Goal: Navigation & Orientation: Find specific page/section

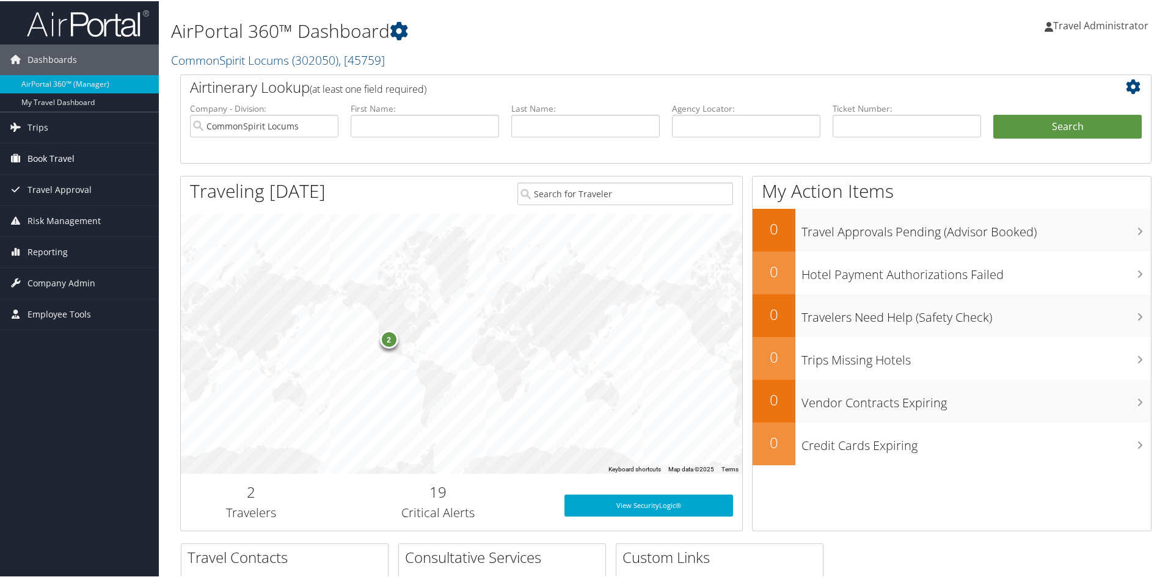
click at [38, 159] on span "Book Travel" at bounding box center [50, 157] width 47 height 31
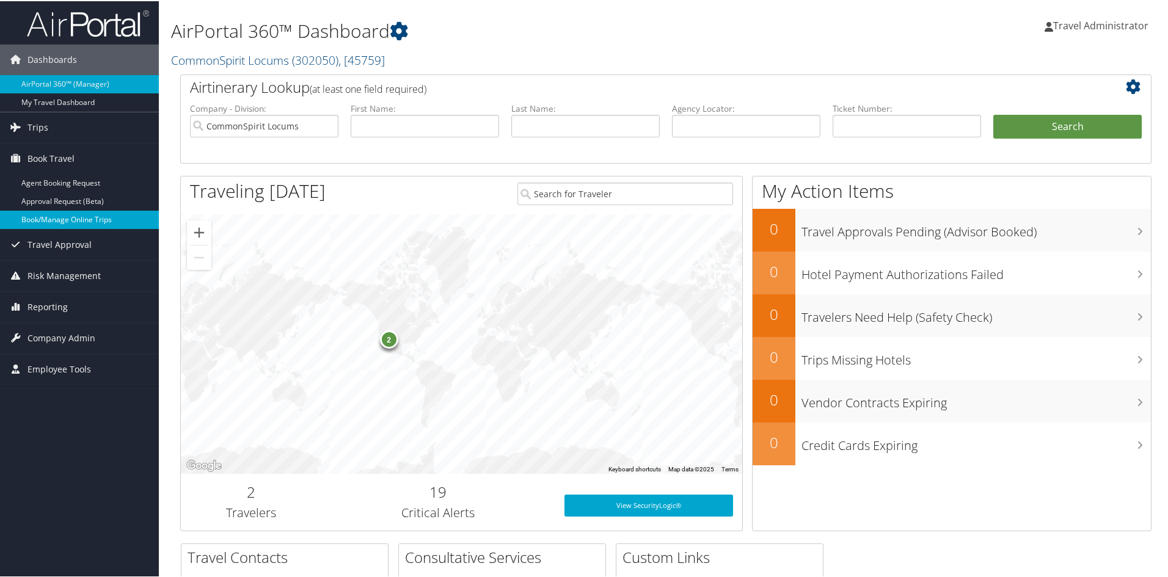
click at [39, 220] on link "Book/Manage Online Trips" at bounding box center [79, 219] width 159 height 18
click at [28, 123] on span "Trips" at bounding box center [37, 126] width 21 height 31
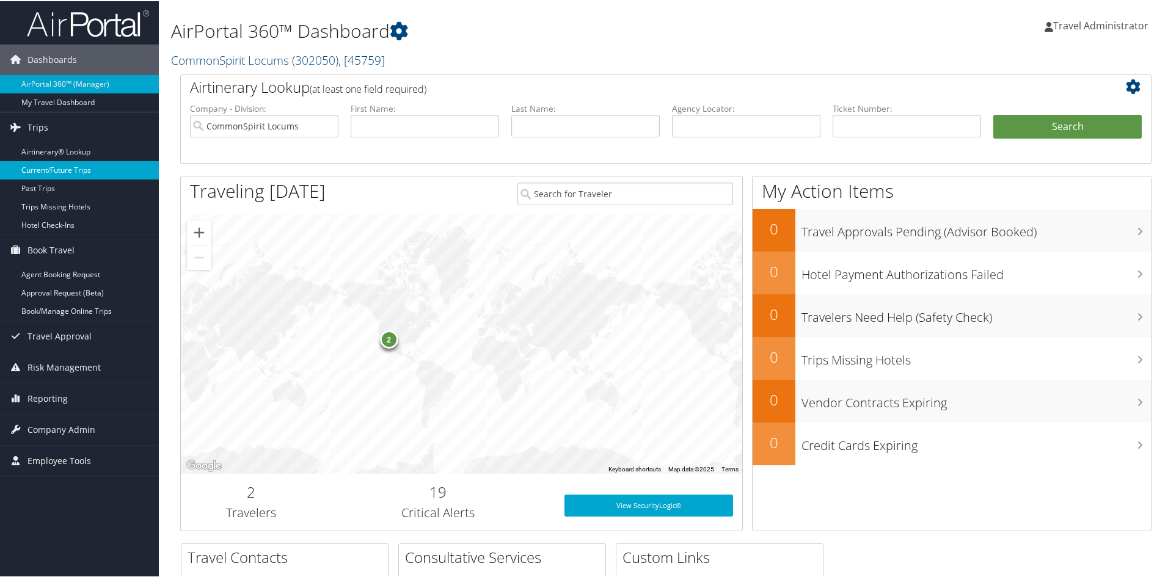
click at [50, 163] on link "Current/Future Trips" at bounding box center [79, 169] width 159 height 18
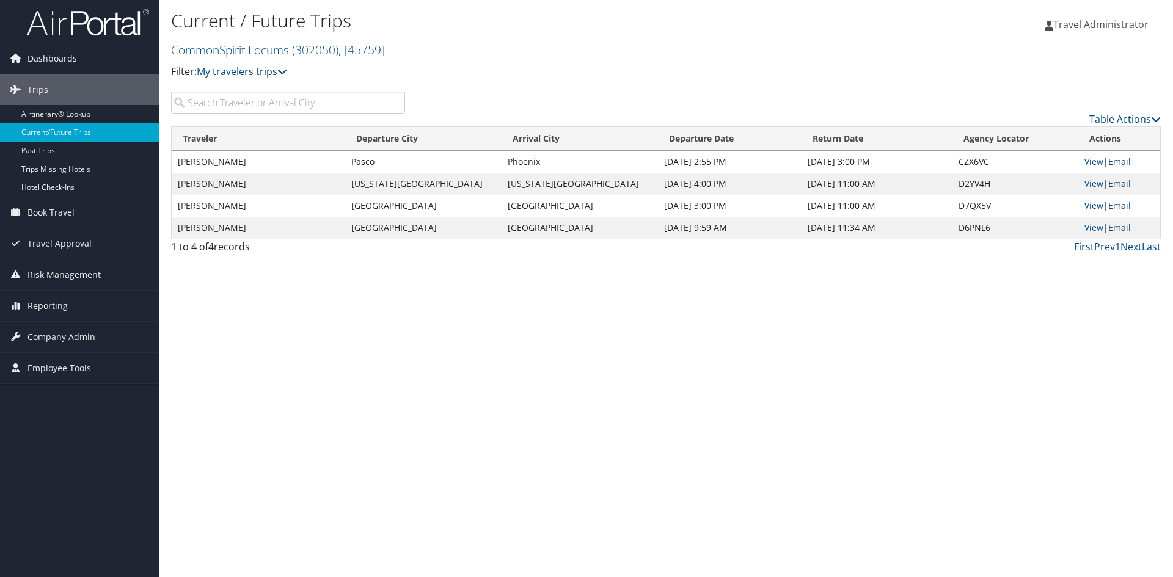
click at [643, 392] on div "Current / Future Trips CommonSpirit Locums ( 302050 ) , [ 45759 ] CommonSpirit …" at bounding box center [666, 288] width 1014 height 577
